Goal: Task Accomplishment & Management: Manage account settings

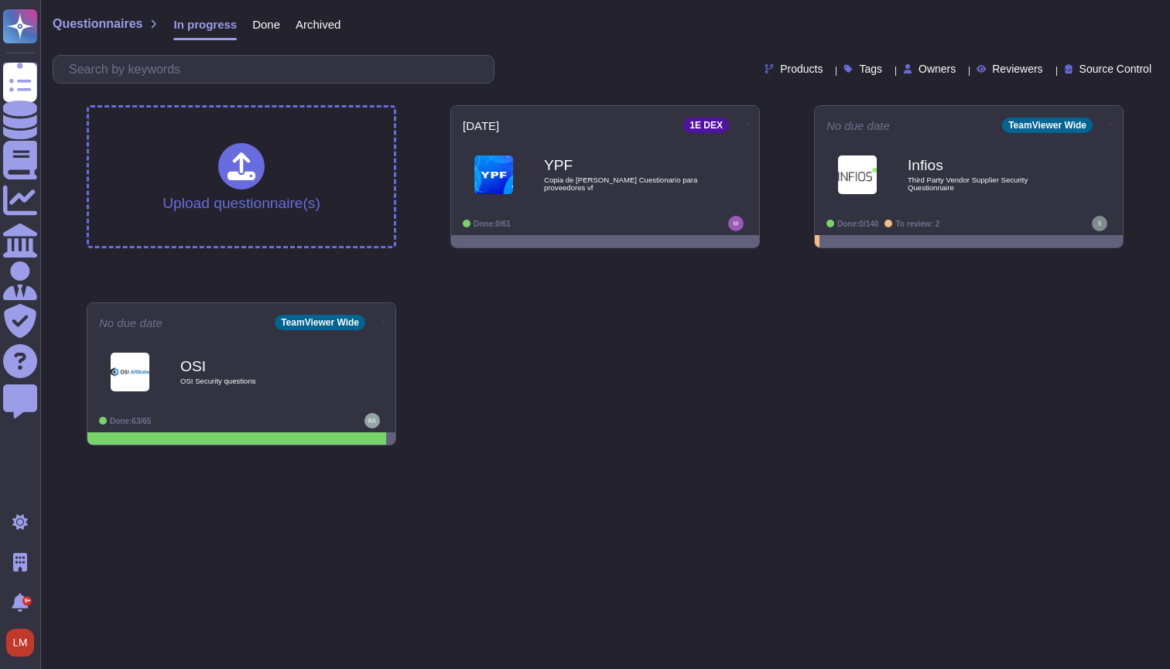
click at [816, 380] on div "Upload questionnaire(s) 2025-08-18 1E DEX YPF Copia de Matriz Saas Cuestionario…" at bounding box center [605, 275] width 1062 height 365
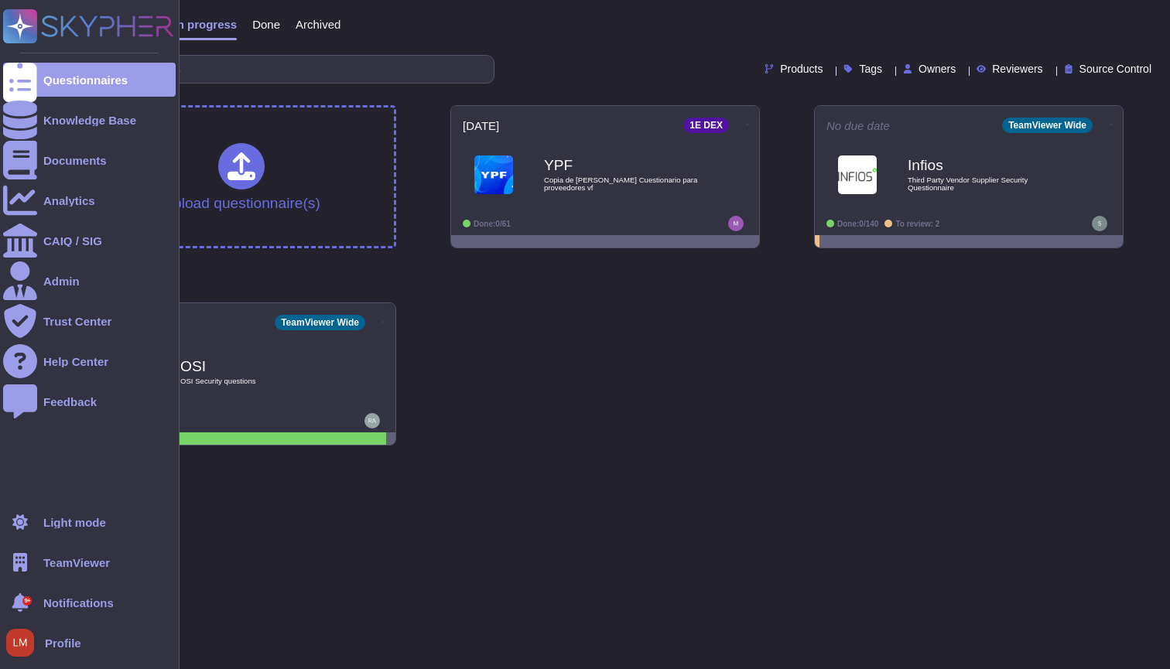
click at [108, 559] on span "TeamViewer" at bounding box center [76, 563] width 67 height 12
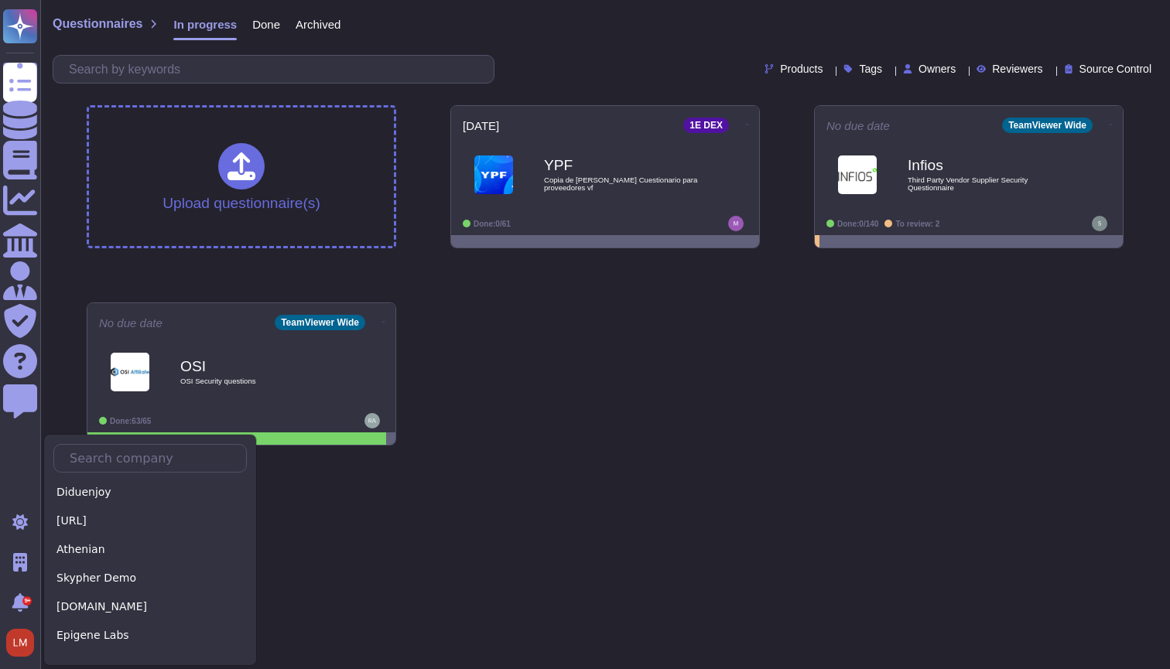
scroll to position [314, 0]
click at [143, 585] on div "Skypher Demo" at bounding box center [149, 580] width 193 height 22
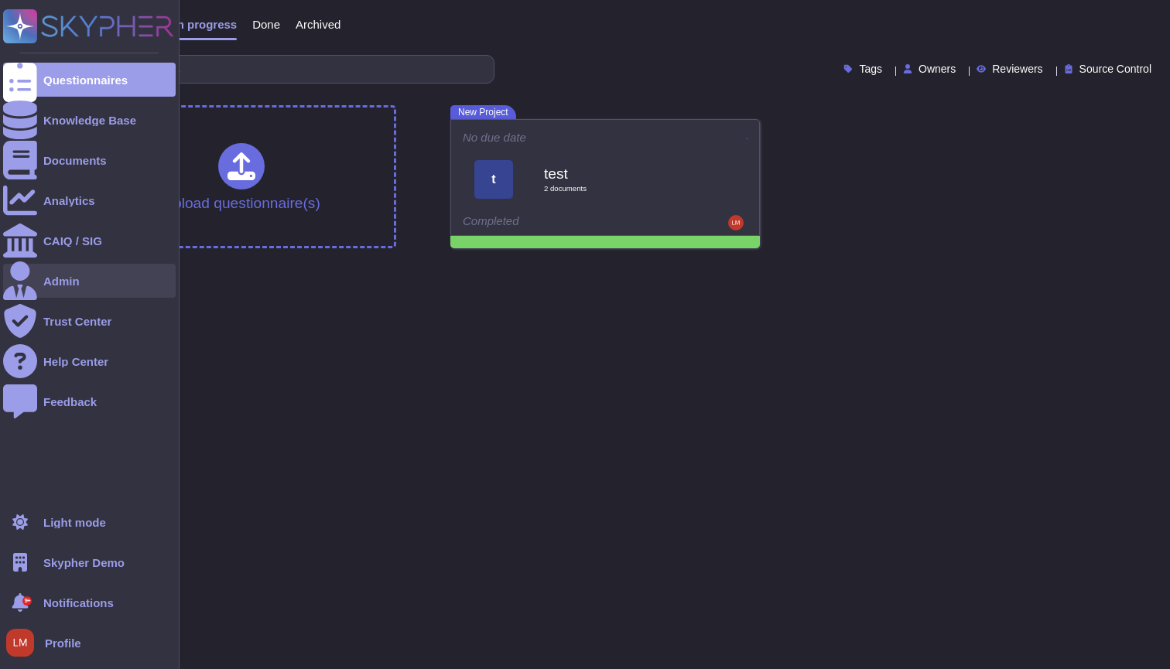
click at [42, 274] on div "Admin" at bounding box center [89, 281] width 173 height 34
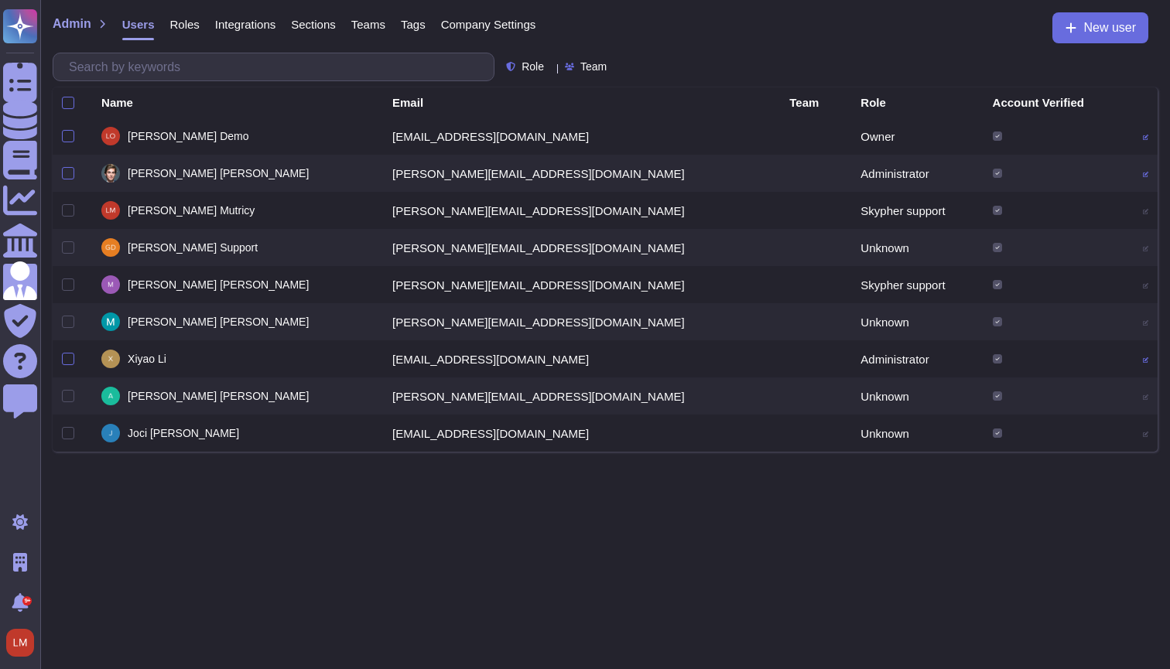
click at [1143, 361] on icon at bounding box center [1145, 360] width 5 height 5
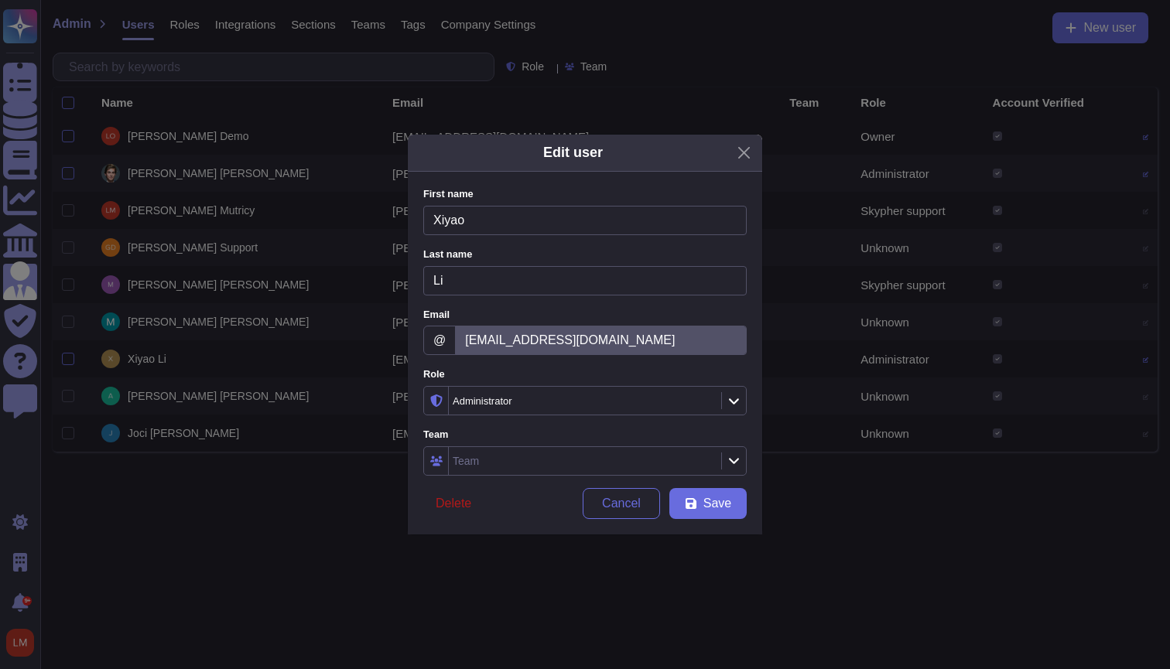
click at [470, 493] on button "Delete" at bounding box center [453, 503] width 60 height 31
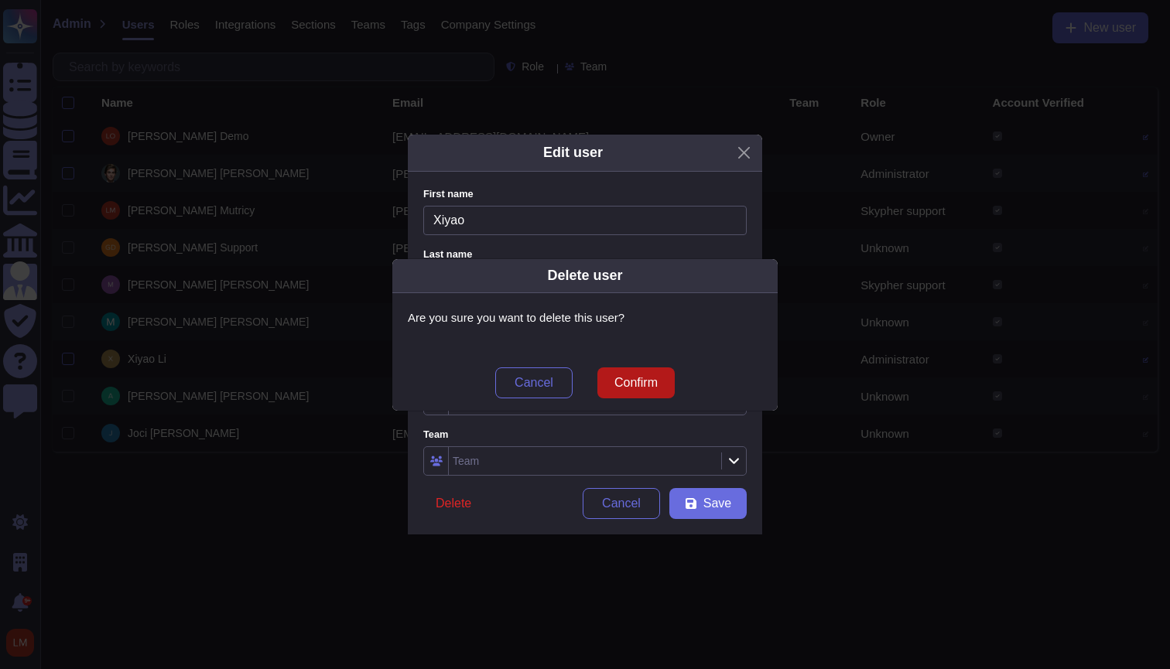
click at [645, 382] on span "Confirm" at bounding box center [635, 383] width 43 height 12
